Goal: Task Accomplishment & Management: Use online tool/utility

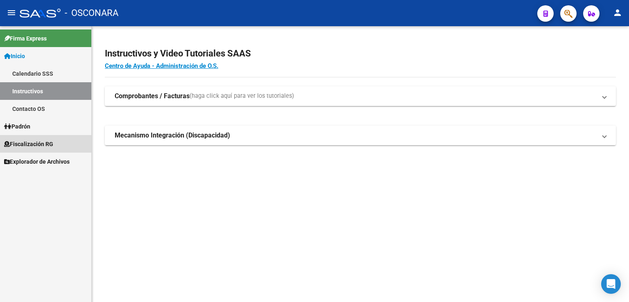
click at [44, 144] on span "Fiscalización RG" at bounding box center [28, 144] width 49 height 9
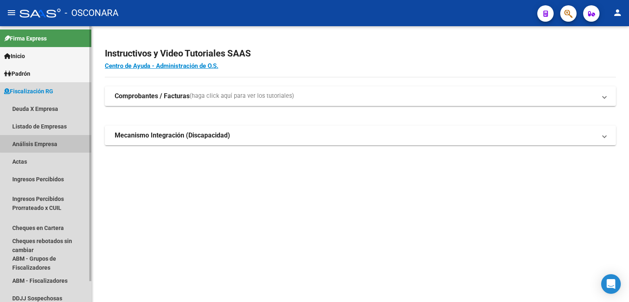
click at [49, 143] on link "Análisis Empresa" at bounding box center [45, 144] width 91 height 18
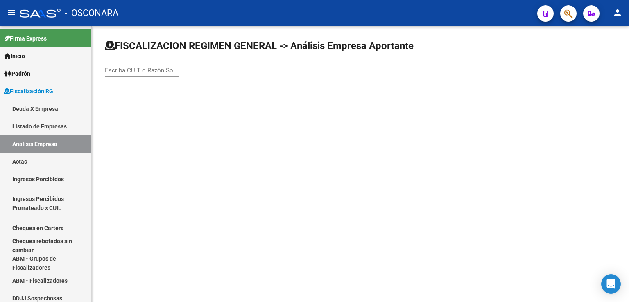
click at [130, 73] on input "Escriba CUIT o Razón Social para buscar" at bounding box center [142, 70] width 74 height 7
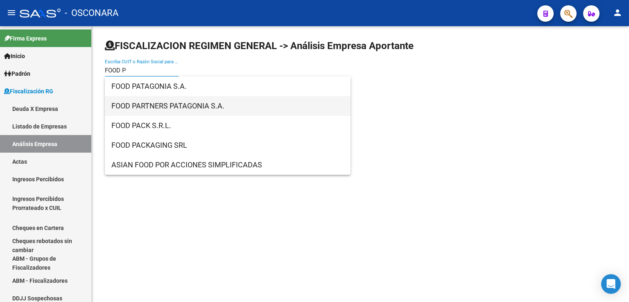
type input "FOOD P"
click at [170, 105] on span "FOOD PARTNERS PATAGONIA S.A." at bounding box center [227, 106] width 233 height 20
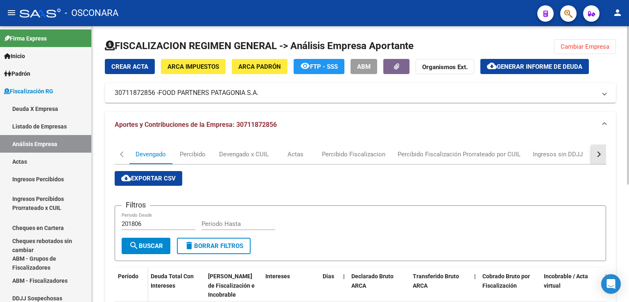
click at [602, 157] on button "button" at bounding box center [599, 155] width 15 height 20
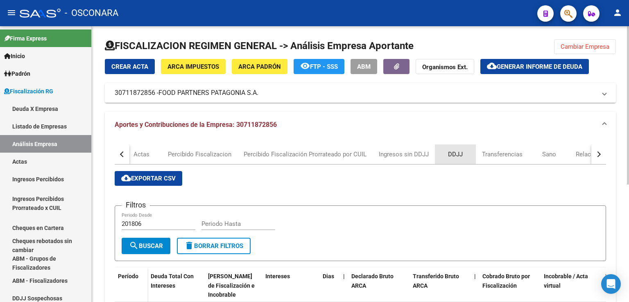
click at [452, 152] on div "DDJJ" at bounding box center [455, 154] width 15 height 9
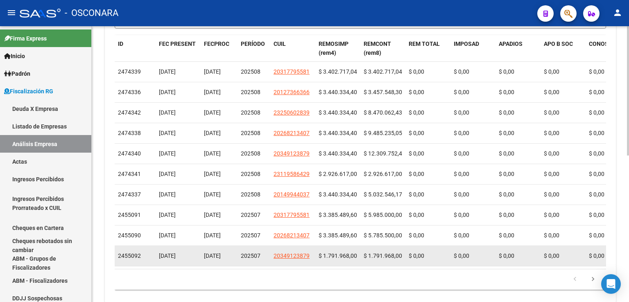
scroll to position [313, 0]
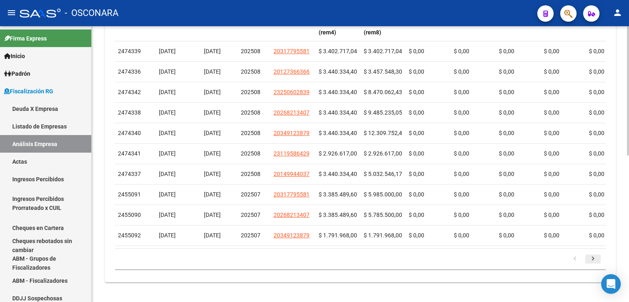
click at [592, 261] on icon "go to next page" at bounding box center [593, 260] width 11 height 10
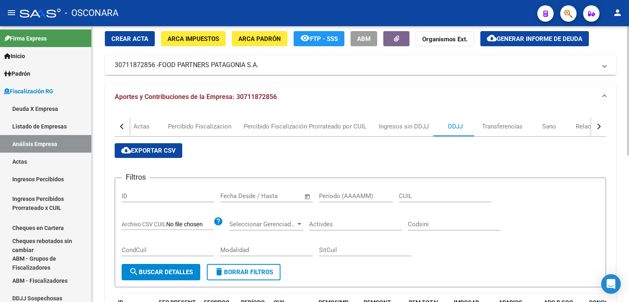
scroll to position [26, 0]
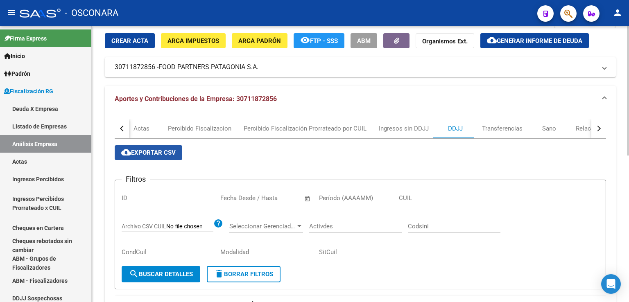
click at [152, 150] on span "cloud_download Exportar CSV" at bounding box center [148, 152] width 55 height 7
